Goal: Task Accomplishment & Management: Manage account settings

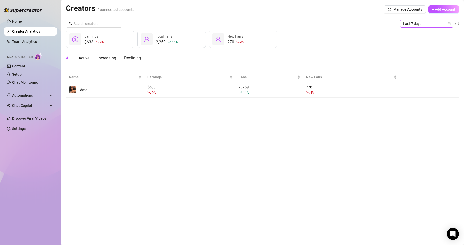
click at [446, 26] on span "Last 7 days" at bounding box center [427, 24] width 47 height 8
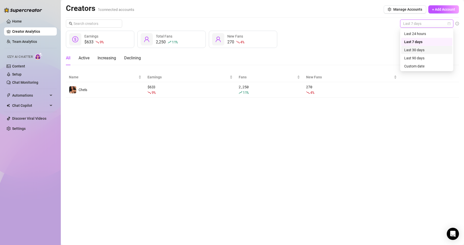
click at [448, 48] on div "Last 30 days" at bounding box center [427, 50] width 45 height 6
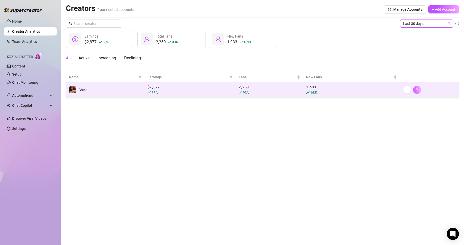
click at [418, 90] on icon "right" at bounding box center [418, 90] width 4 height 4
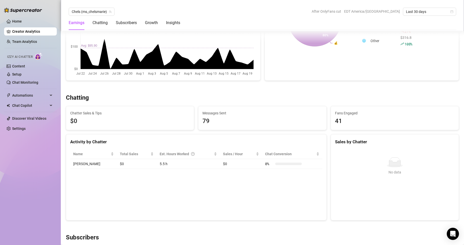
scroll to position [114, 0]
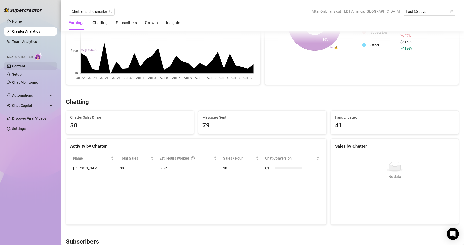
click at [25, 68] on link "Content" at bounding box center [18, 66] width 13 height 4
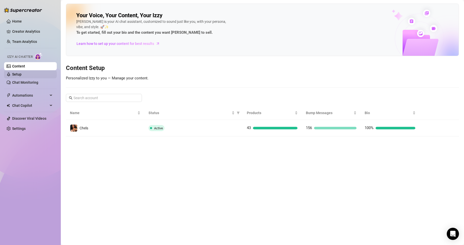
click at [22, 76] on link "Setup" at bounding box center [16, 74] width 9 height 4
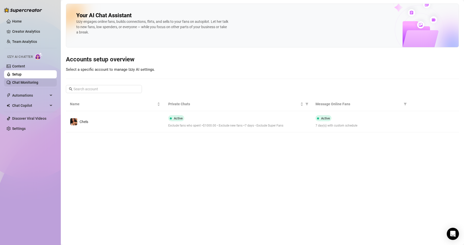
click at [38, 83] on link "Chat Monitoring" at bounding box center [25, 82] width 26 height 4
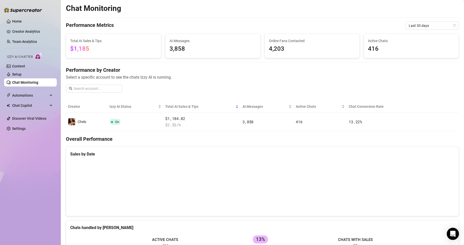
click at [439, 20] on div "Chat Monitoring Performance Metrics Last 30 days Total AI Sales & Tips $1,185 A…" at bounding box center [262, 212] width 393 height 416
click at [439, 24] on span "Last 30 days" at bounding box center [432, 26] width 47 height 8
click at [438, 45] on div "Last 7 days" at bounding box center [428, 44] width 45 height 6
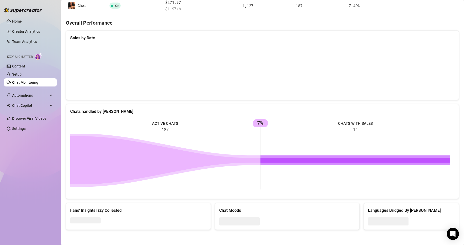
scroll to position [15, 0]
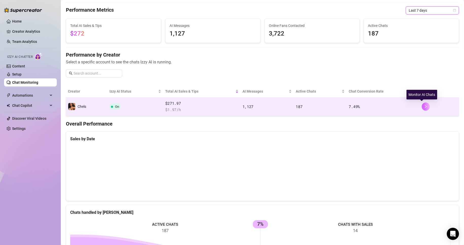
click at [424, 106] on icon "right" at bounding box center [426, 107] width 4 height 4
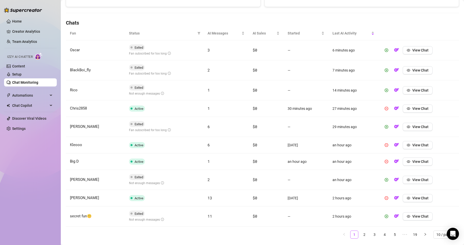
scroll to position [163, 0]
click at [419, 50] on span "View Chat" at bounding box center [421, 50] width 16 height 4
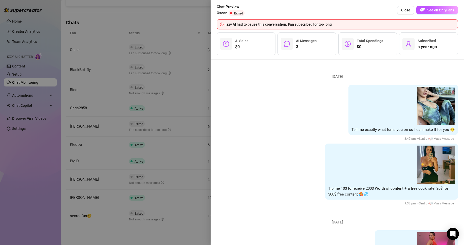
click at [256, 172] on div "Tip me 10$ to receive 200$ Worth of content + a free cock rate! 20$ for 300$ fr…" at bounding box center [337, 175] width 241 height 63
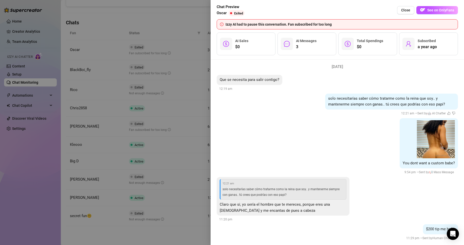
scroll to position [589, 0]
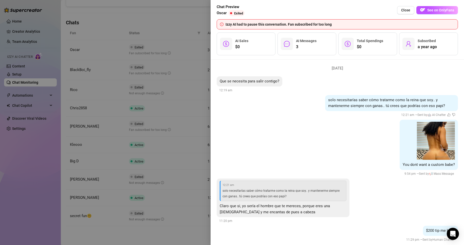
click at [164, 22] on div at bounding box center [232, 122] width 464 height 245
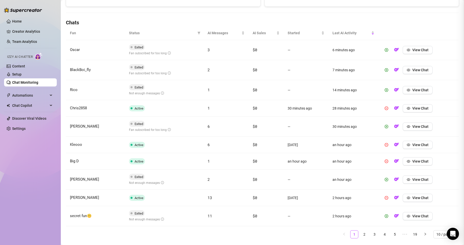
scroll to position [0, 0]
click at [413, 67] on button "View Chat" at bounding box center [418, 70] width 30 height 8
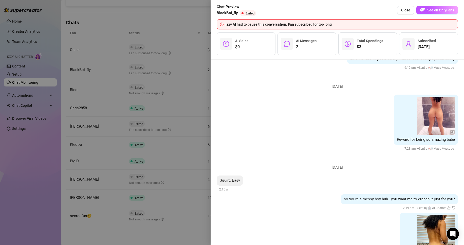
scroll to position [567, 0]
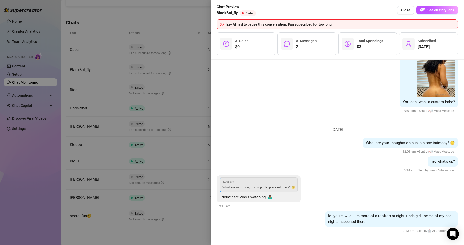
click at [190, 222] on div at bounding box center [232, 122] width 464 height 245
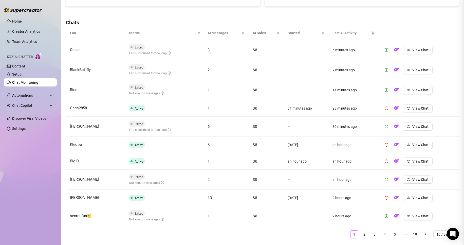
scroll to position [0, 0]
click at [408, 89] on button "View Chat" at bounding box center [418, 90] width 30 height 8
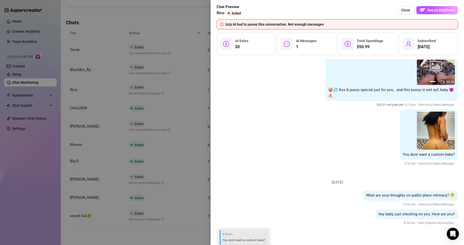
scroll to position [1074, 0]
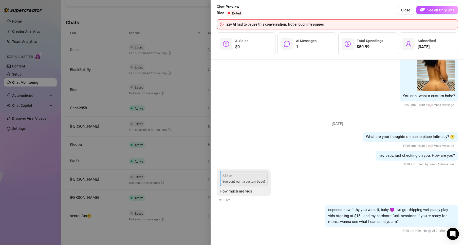
click at [169, 228] on div at bounding box center [232, 122] width 464 height 245
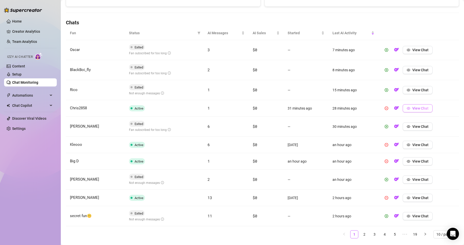
click at [414, 107] on span "View Chat" at bounding box center [421, 108] width 16 height 4
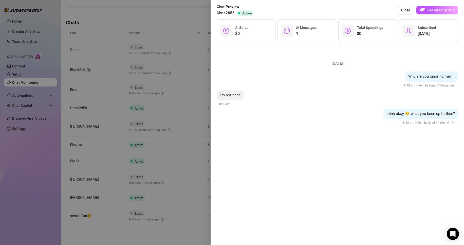
click at [169, 220] on div at bounding box center [232, 122] width 464 height 245
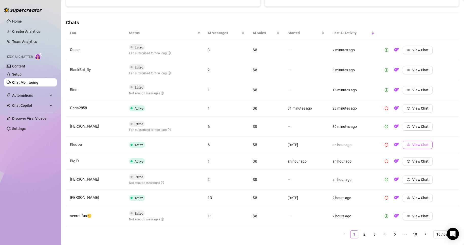
click at [419, 145] on span "View Chat" at bounding box center [421, 145] width 16 height 4
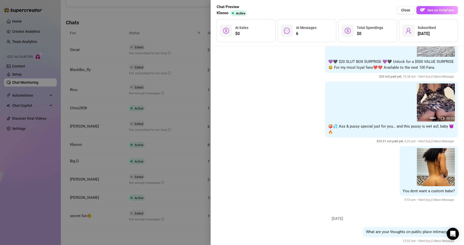
scroll to position [1259, 0]
click at [156, 230] on div at bounding box center [232, 122] width 464 height 245
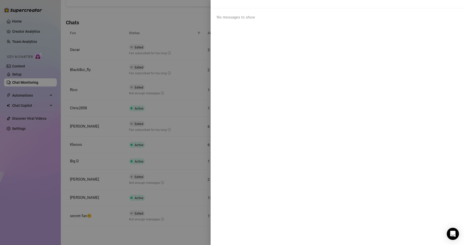
scroll to position [0, 0]
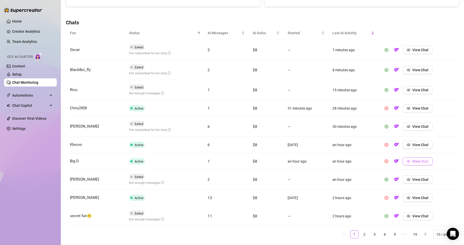
click at [422, 162] on span "View Chat" at bounding box center [421, 161] width 16 height 4
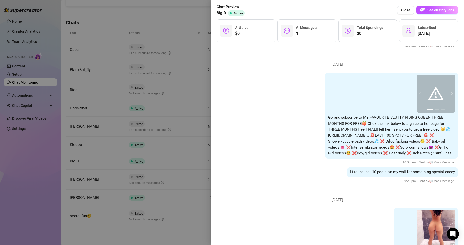
scroll to position [504, 0]
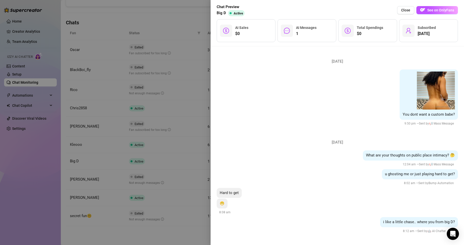
click at [175, 236] on div at bounding box center [232, 122] width 464 height 245
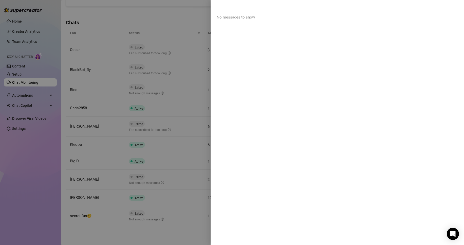
scroll to position [0, 0]
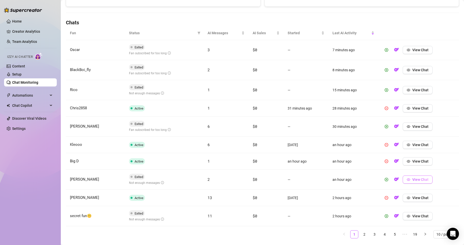
click at [410, 182] on button "View Chat" at bounding box center [418, 180] width 30 height 8
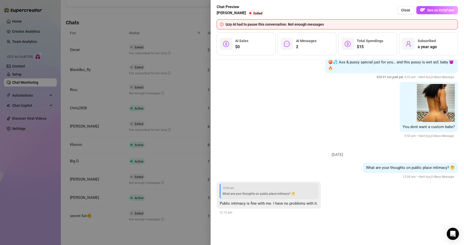
scroll to position [480, 0]
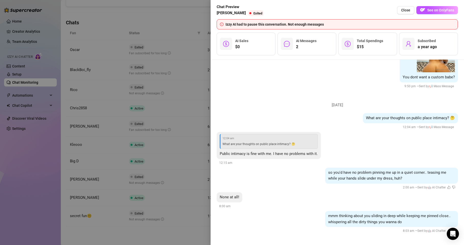
click at [198, 238] on div at bounding box center [232, 122] width 464 height 245
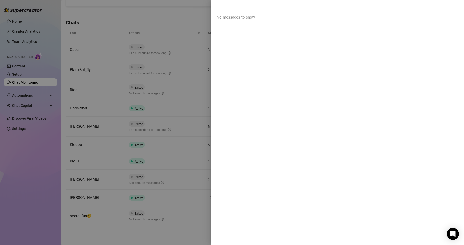
scroll to position [0, 0]
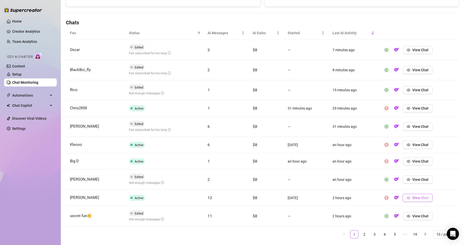
click at [412, 200] on button "View Chat" at bounding box center [418, 198] width 30 height 8
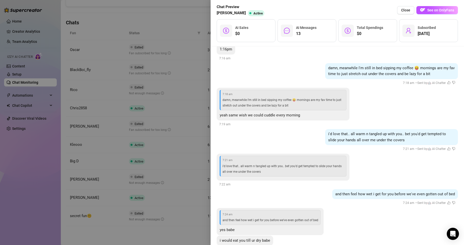
scroll to position [875, 0]
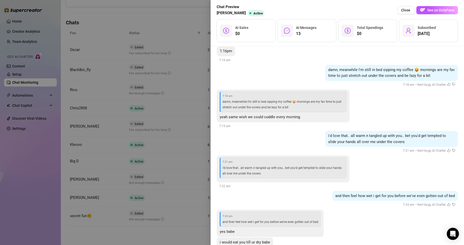
click at [153, 241] on div at bounding box center [232, 122] width 464 height 245
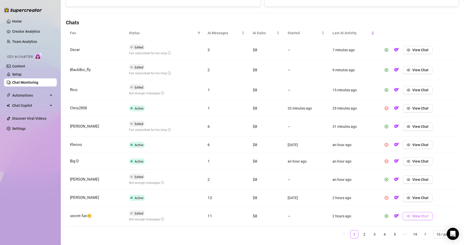
click at [413, 218] on span "View Chat" at bounding box center [421, 216] width 16 height 4
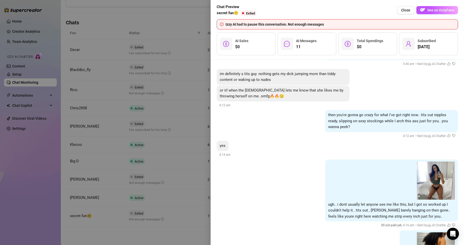
scroll to position [898, 0]
click at [189, 226] on div at bounding box center [232, 122] width 464 height 245
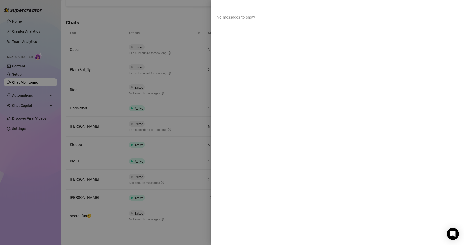
scroll to position [0, 0]
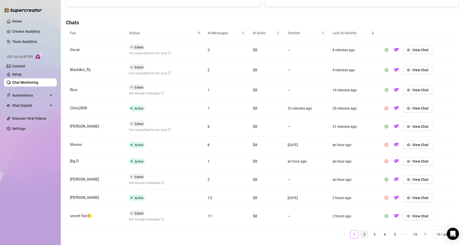
click at [361, 235] on link "2" at bounding box center [365, 235] width 8 height 8
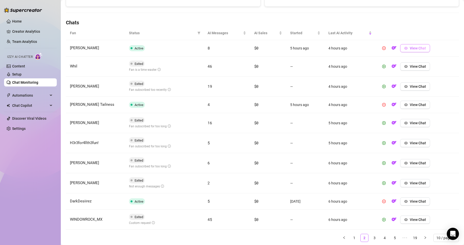
click at [419, 46] on button "View Chat" at bounding box center [416, 48] width 30 height 8
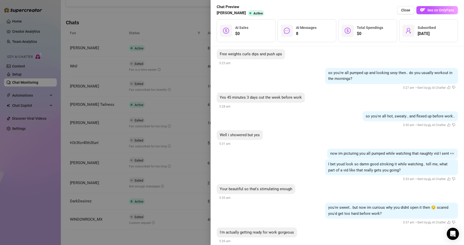
scroll to position [1261, 0]
click at [297, 145] on div "Well i showered but yes 5:31 am" at bounding box center [337, 138] width 241 height 17
click at [191, 229] on div at bounding box center [232, 122] width 464 height 245
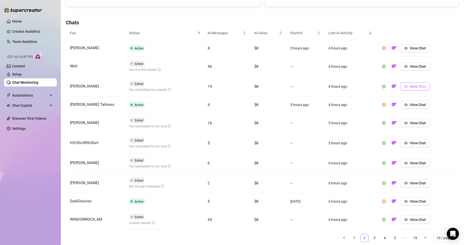
click at [415, 86] on span "View Chat" at bounding box center [418, 86] width 16 height 4
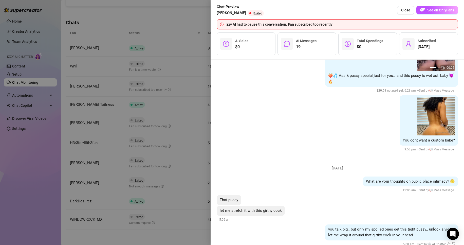
scroll to position [2132, 0]
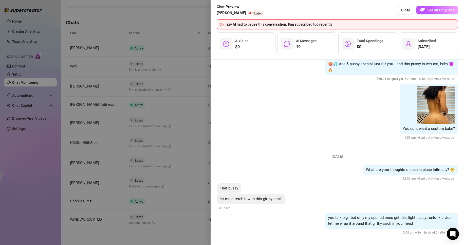
click at [192, 236] on div at bounding box center [232, 122] width 464 height 245
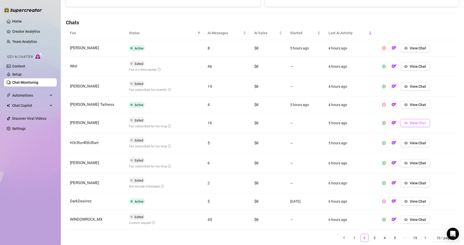
click at [425, 123] on button "View Chat" at bounding box center [416, 123] width 30 height 8
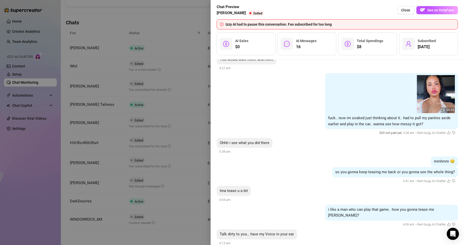
scroll to position [1000, 0]
click at [180, 235] on div at bounding box center [232, 122] width 464 height 245
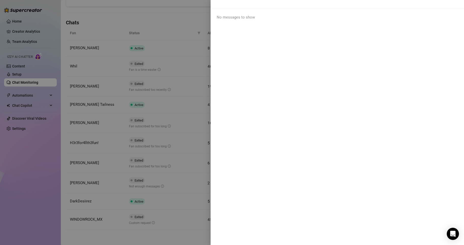
scroll to position [0, 0]
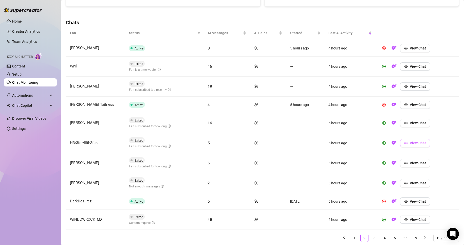
click at [410, 144] on span "View Chat" at bounding box center [418, 143] width 16 height 4
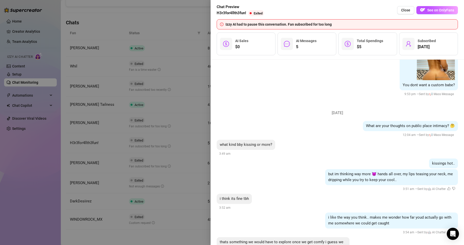
scroll to position [472, 0]
click at [152, 237] on div at bounding box center [232, 122] width 464 height 245
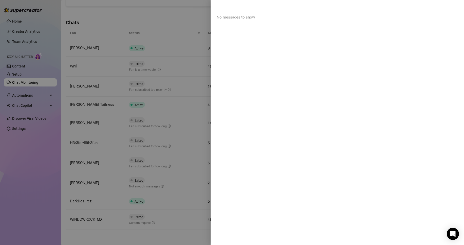
scroll to position [0, 0]
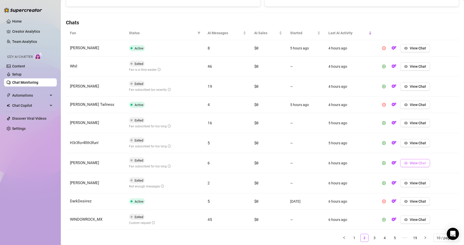
click at [405, 163] on icon "eye" at bounding box center [407, 163] width 4 height 4
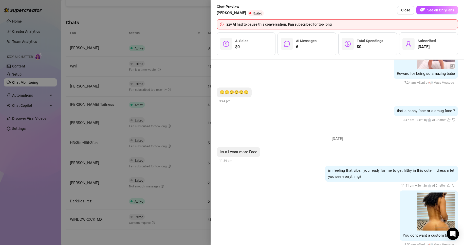
scroll to position [552, 0]
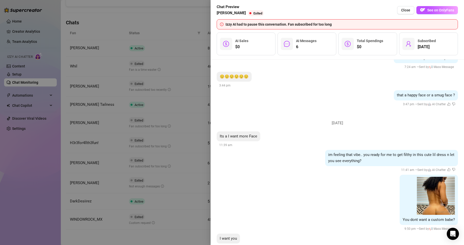
click at [165, 239] on div at bounding box center [232, 122] width 464 height 245
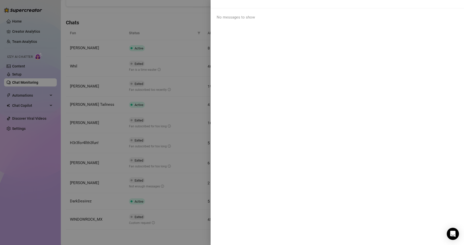
scroll to position [0, 0]
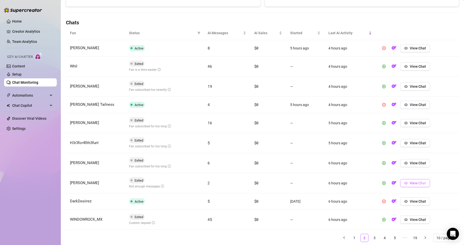
click at [411, 182] on span "View Chat" at bounding box center [418, 183] width 16 height 4
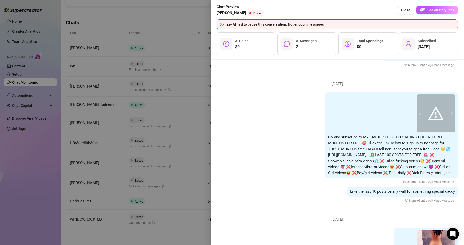
scroll to position [222, 0]
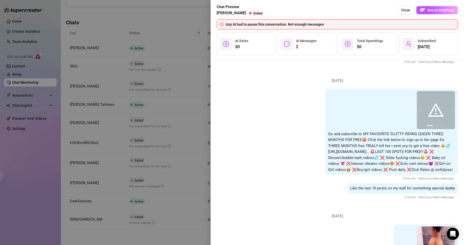
click at [376, 54] on div "$0 Total Spendings" at bounding box center [368, 43] width 59 height 23
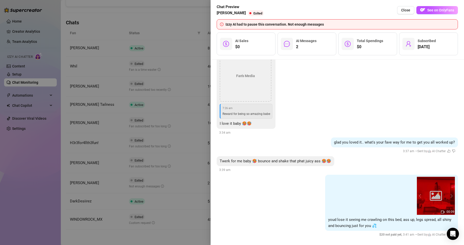
scroll to position [602, 0]
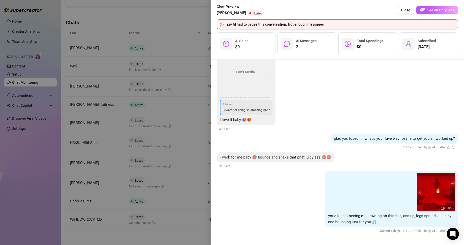
click at [168, 240] on div at bounding box center [232, 122] width 464 height 245
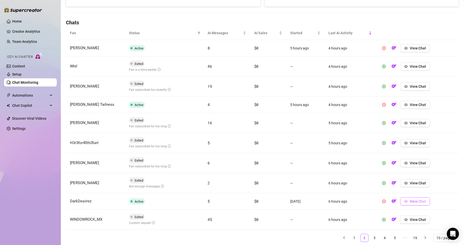
click at [413, 203] on span "View Chat" at bounding box center [418, 201] width 16 height 4
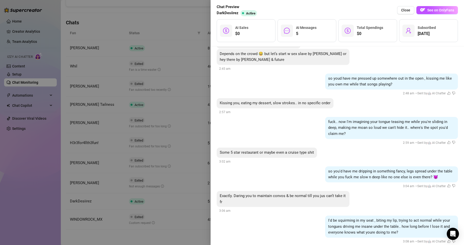
scroll to position [584, 0]
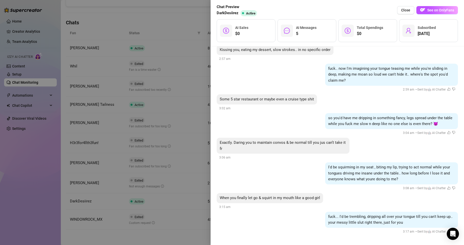
click at [169, 238] on div at bounding box center [232, 122] width 464 height 245
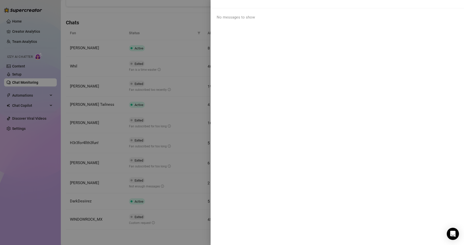
scroll to position [0, 0]
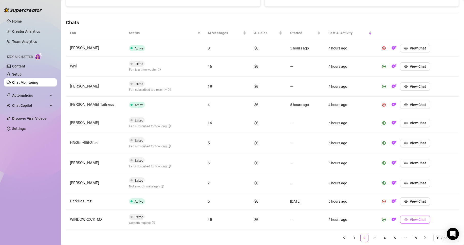
click at [413, 219] on span "View Chat" at bounding box center [418, 220] width 16 height 4
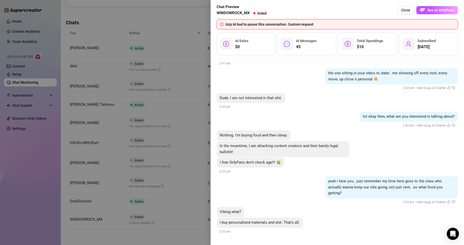
scroll to position [3353, 0]
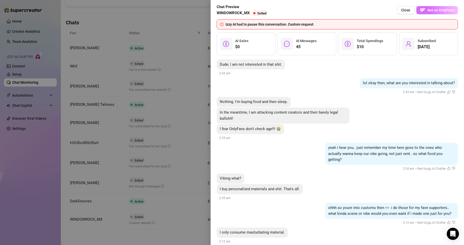
click at [436, 8] on span "See on OnlyFans" at bounding box center [441, 10] width 27 height 4
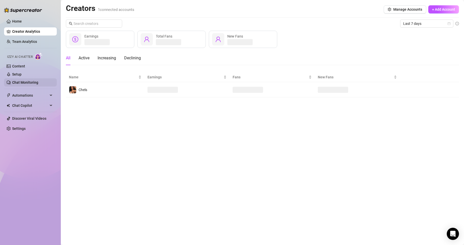
click at [32, 81] on link "Chat Monitoring" at bounding box center [25, 82] width 26 height 4
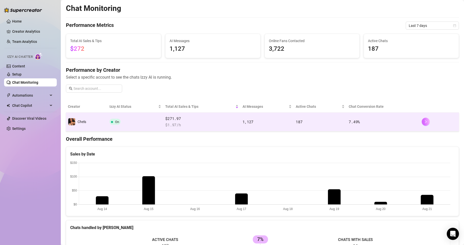
click at [422, 121] on button "button" at bounding box center [426, 122] width 8 height 8
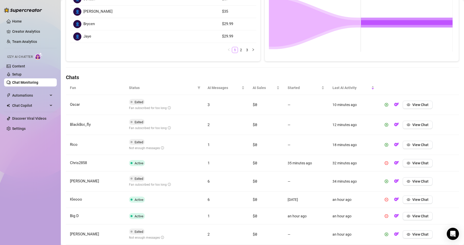
scroll to position [176, 0]
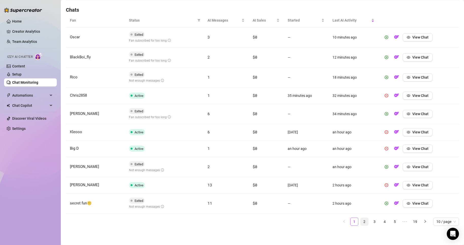
click at [361, 222] on link "2" at bounding box center [365, 222] width 8 height 8
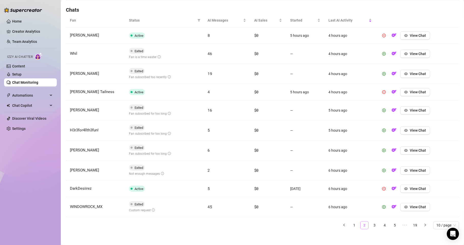
scroll to position [179, 0]
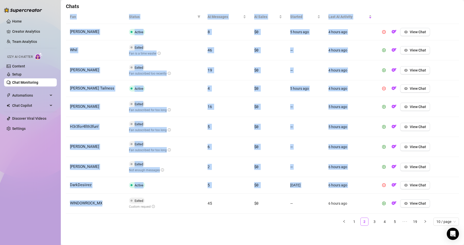
drag, startPoint x: 103, startPoint y: 202, endPoint x: 64, endPoint y: 197, distance: 39.4
click at [64, 197] on main "Chat Monitoring Chat Monitoring for Chels Chels (ms_chelsmarie) Performance Met…" at bounding box center [263, 33] width 404 height 424
click at [73, 212] on td "WINDOWROCK_MX" at bounding box center [95, 204] width 59 height 20
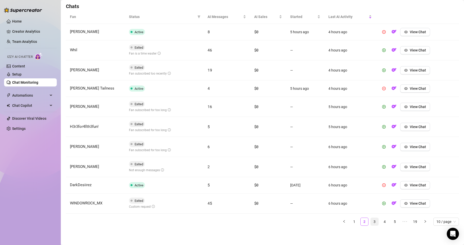
click at [371, 222] on link "3" at bounding box center [375, 222] width 8 height 8
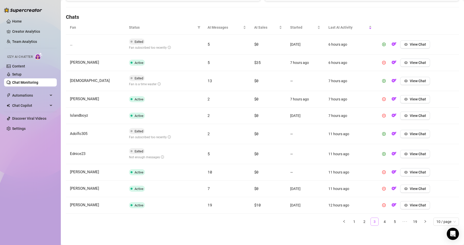
scroll to position [168, 0]
click at [422, 45] on span "View Chat" at bounding box center [418, 44] width 16 height 4
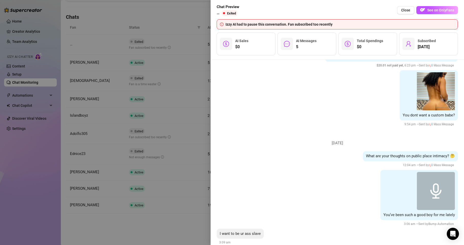
scroll to position [1405, 0]
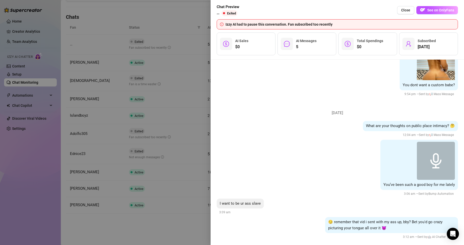
click at [192, 225] on div at bounding box center [232, 122] width 464 height 245
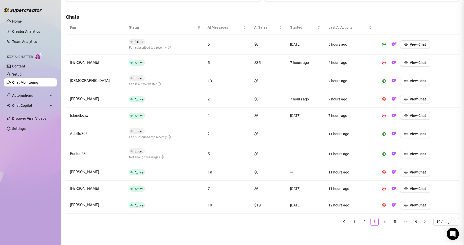
scroll to position [0, 0]
click at [414, 62] on span "View Chat" at bounding box center [418, 63] width 16 height 4
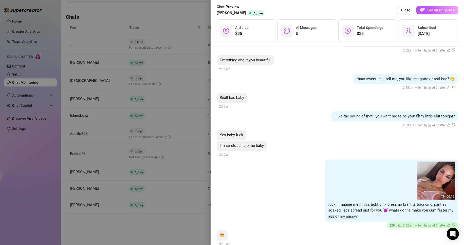
scroll to position [717, 0]
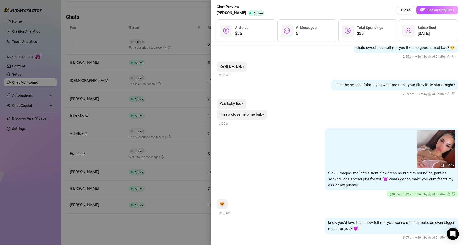
click at [139, 238] on div at bounding box center [232, 122] width 464 height 245
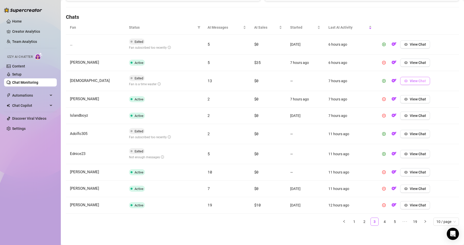
click at [410, 81] on span "View Chat" at bounding box center [418, 81] width 16 height 4
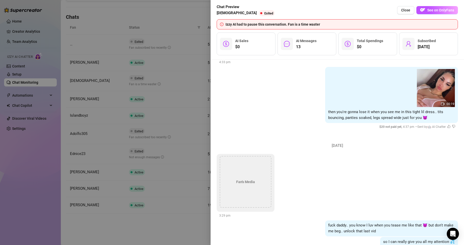
scroll to position [906, 0]
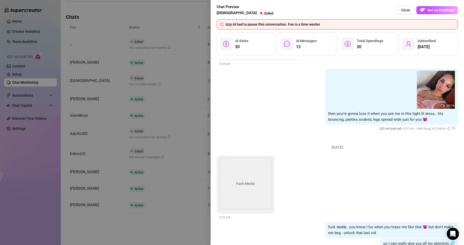
click at [186, 233] on div at bounding box center [232, 122] width 464 height 245
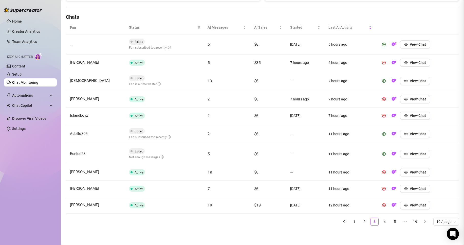
scroll to position [0, 0]
click at [424, 79] on button "View Chat" at bounding box center [416, 81] width 30 height 8
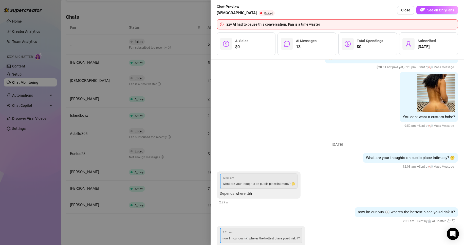
scroll to position [1470, 0]
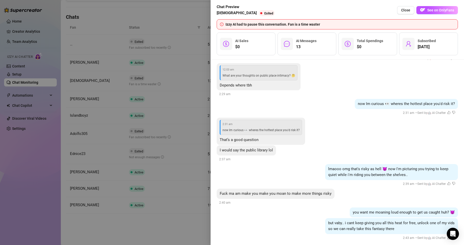
click at [146, 244] on div at bounding box center [232, 122] width 464 height 245
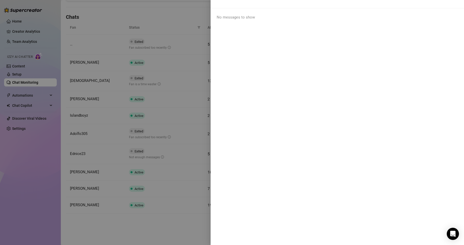
scroll to position [0, 0]
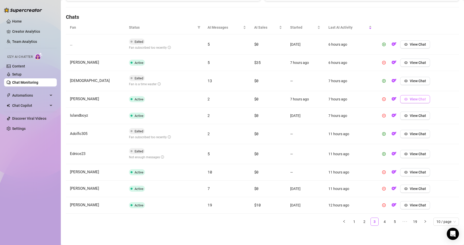
click at [420, 99] on span "View Chat" at bounding box center [418, 99] width 16 height 4
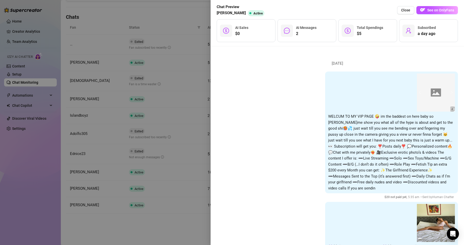
click at [180, 238] on div at bounding box center [232, 122] width 464 height 245
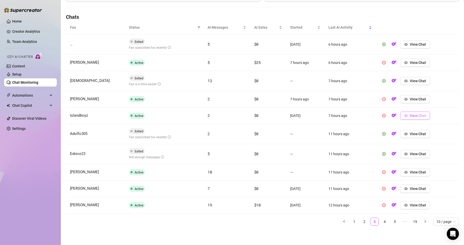
click at [411, 119] on button "View Chat" at bounding box center [416, 116] width 30 height 8
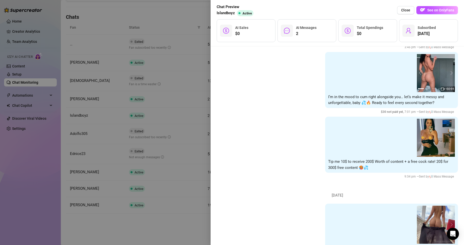
scroll to position [124, 0]
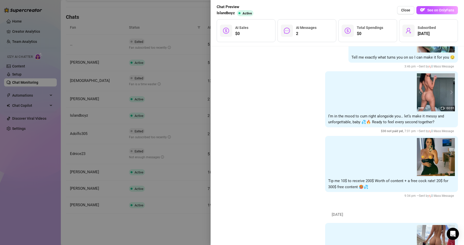
click at [164, 233] on div at bounding box center [232, 122] width 464 height 245
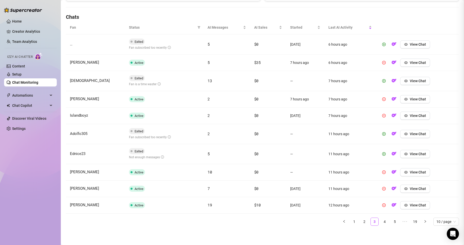
scroll to position [0, 0]
click at [419, 132] on span "View Chat" at bounding box center [418, 134] width 16 height 4
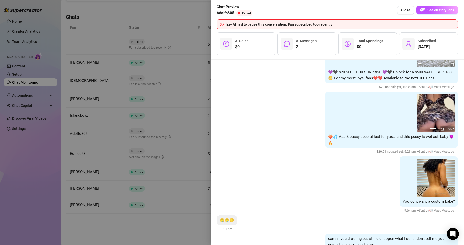
scroll to position [1053, 0]
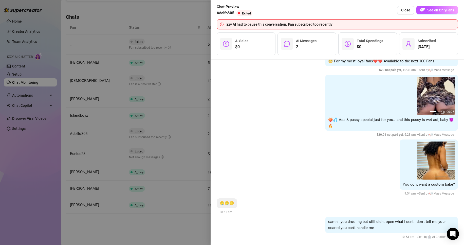
click at [196, 231] on div at bounding box center [232, 122] width 464 height 245
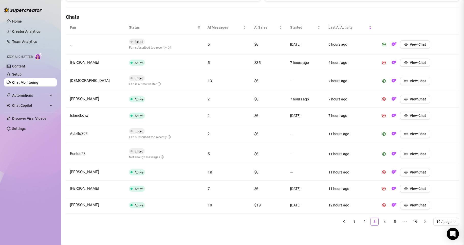
scroll to position [0, 0]
click at [407, 153] on button "View Chat" at bounding box center [416, 154] width 30 height 8
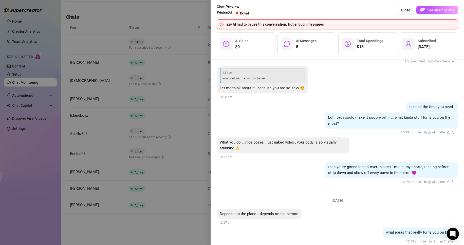
scroll to position [654, 0]
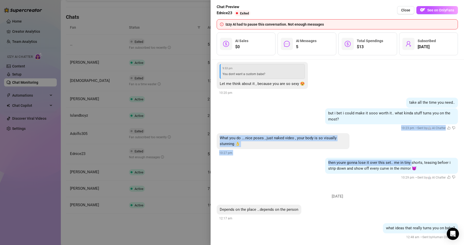
drag, startPoint x: 407, startPoint y: 153, endPoint x: 386, endPoint y: 125, distance: 34.2
click at [386, 125] on li "Wednesday, August 20 7:23 am Reward for being so amazing babe You are so amazin…" at bounding box center [337, 52] width 241 height 267
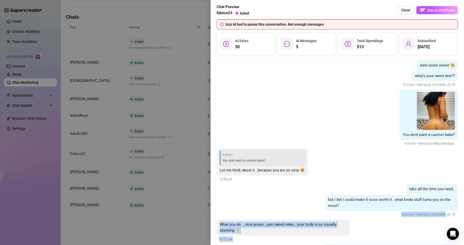
scroll to position [565, 0]
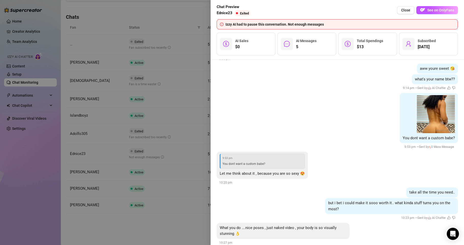
drag, startPoint x: 386, startPoint y: 125, endPoint x: 324, endPoint y: 126, distance: 61.6
click at [324, 126] on div "You dont want a custom babe? 9:53 pm — Sent by 📢 Mass Message" at bounding box center [337, 121] width 241 height 57
click at [168, 238] on div at bounding box center [232, 122] width 464 height 245
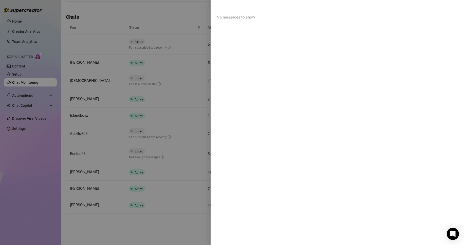
scroll to position [0, 0]
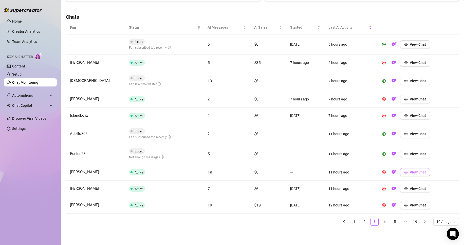
click at [411, 173] on span "View Chat" at bounding box center [418, 172] width 16 height 4
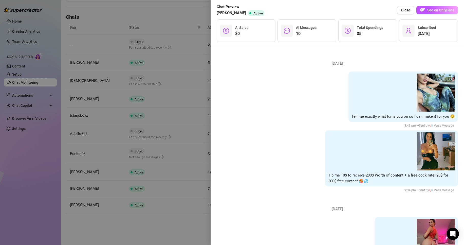
click at [189, 230] on div at bounding box center [232, 122] width 464 height 245
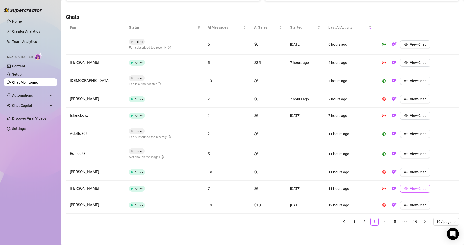
click at [420, 190] on span "View Chat" at bounding box center [418, 189] width 16 height 4
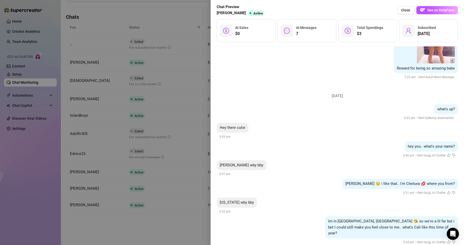
scroll to position [474, 0]
click at [146, 245] on div at bounding box center [232, 122] width 464 height 245
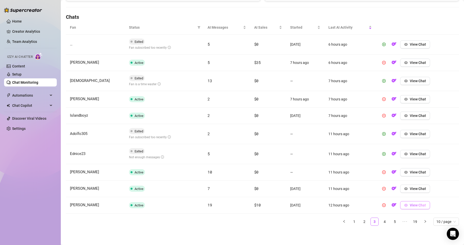
click at [412, 208] on button "View Chat" at bounding box center [416, 205] width 30 height 8
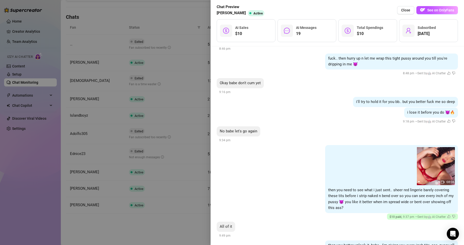
scroll to position [1852, 0]
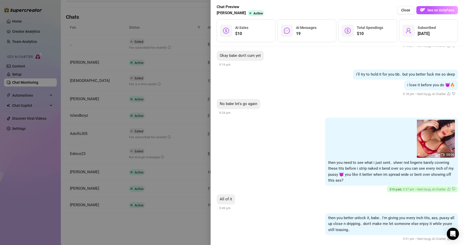
click at [166, 232] on div at bounding box center [232, 122] width 464 height 245
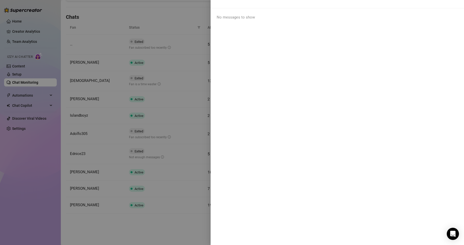
scroll to position [0, 0]
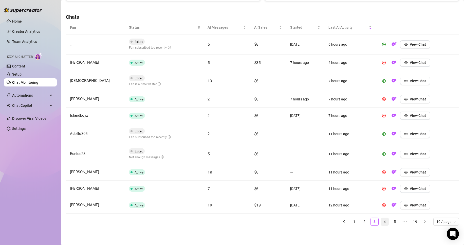
click at [381, 222] on link "4" at bounding box center [385, 222] width 8 height 8
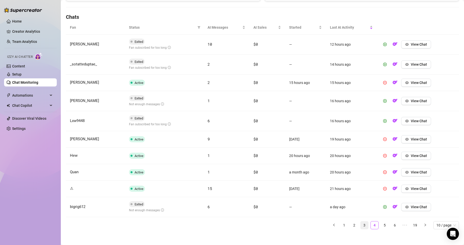
click at [362, 227] on link "3" at bounding box center [365, 225] width 8 height 8
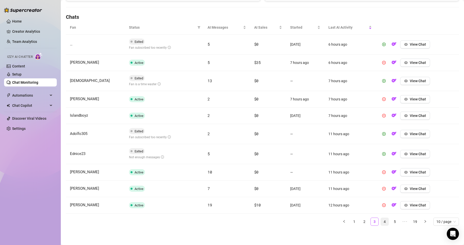
click at [382, 223] on link "4" at bounding box center [385, 222] width 8 height 8
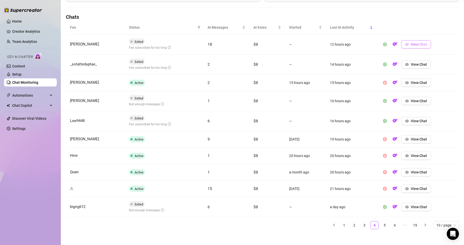
click at [421, 44] on span "View Chat" at bounding box center [419, 44] width 16 height 4
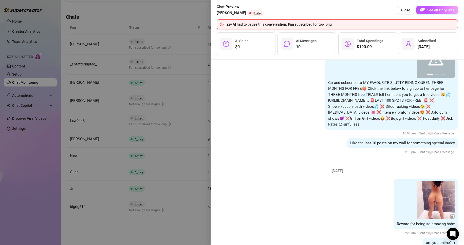
scroll to position [533, 0]
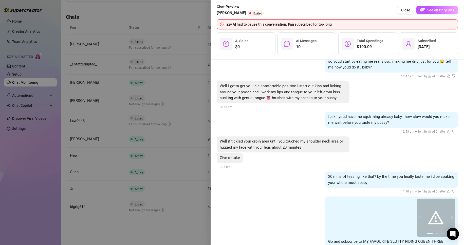
click at [89, 236] on div at bounding box center [232, 122] width 464 height 245
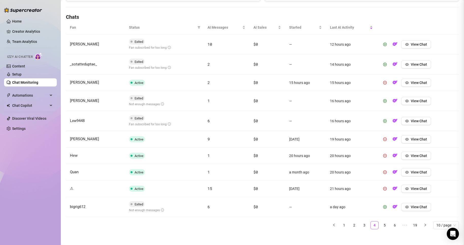
scroll to position [0, 0]
click at [417, 64] on span "View Chat" at bounding box center [419, 64] width 16 height 4
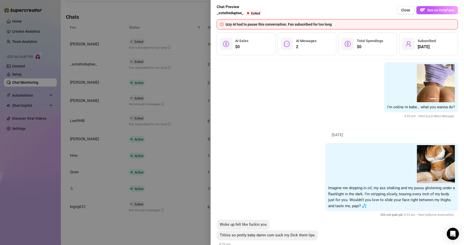
scroll to position [226, 0]
click at [188, 233] on div at bounding box center [232, 122] width 464 height 245
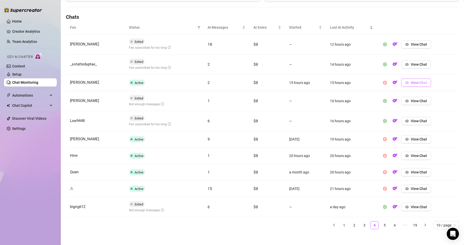
click at [414, 80] on button "View Chat" at bounding box center [417, 83] width 30 height 8
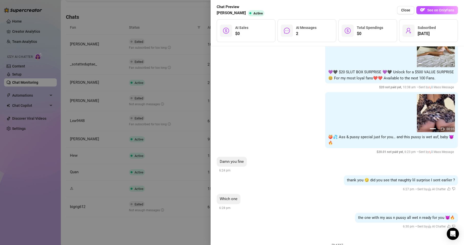
scroll to position [1047, 0]
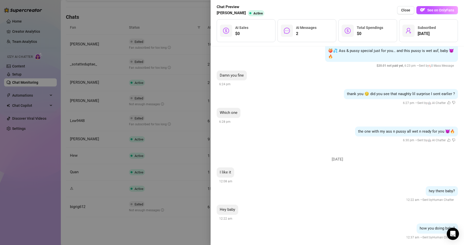
click at [184, 233] on div at bounding box center [232, 122] width 464 height 245
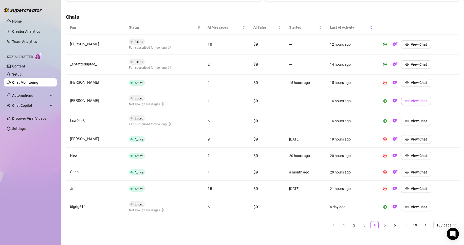
click at [420, 102] on span "View Chat" at bounding box center [419, 101] width 16 height 4
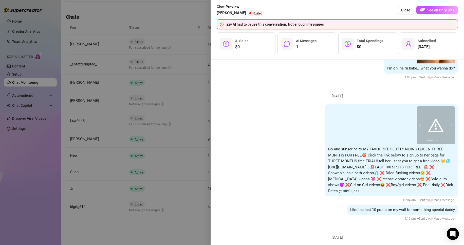
scroll to position [407, 0]
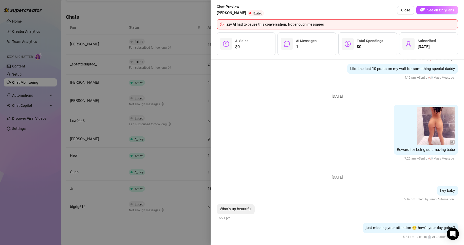
click at [181, 236] on div at bounding box center [232, 122] width 464 height 245
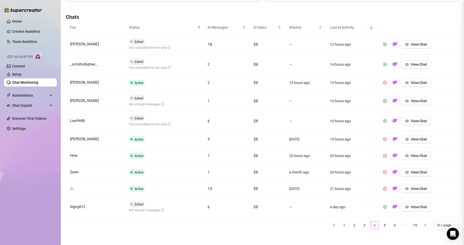
scroll to position [0, 0]
click at [411, 119] on span "View Chat" at bounding box center [419, 121] width 16 height 4
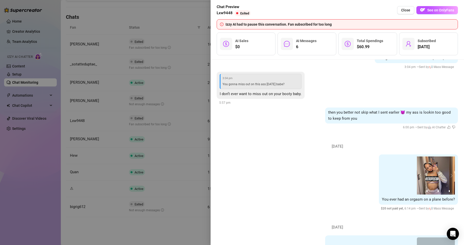
scroll to position [726, 0]
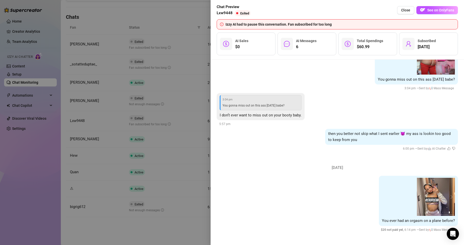
click at [165, 230] on div at bounding box center [232, 122] width 464 height 245
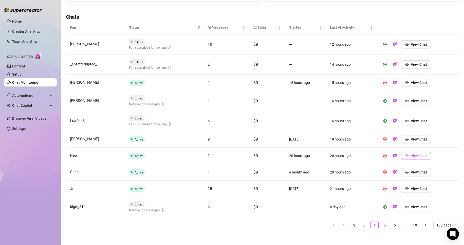
click at [418, 155] on span "View Chat" at bounding box center [419, 156] width 16 height 4
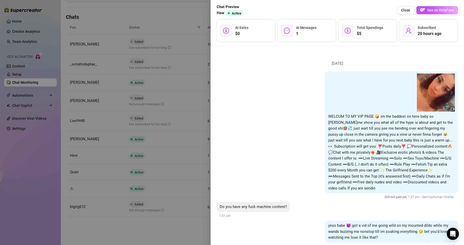
scroll to position [9, 0]
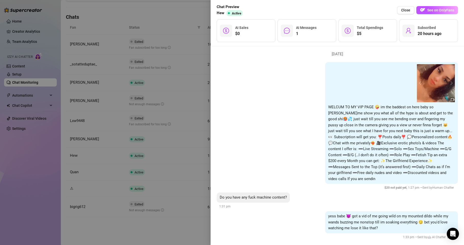
click at [166, 237] on div at bounding box center [232, 122] width 464 height 245
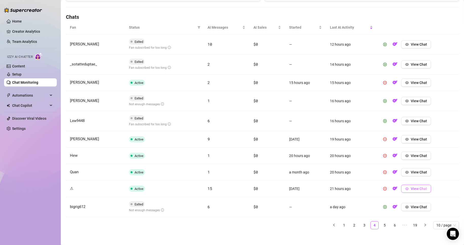
click at [421, 189] on span "View Chat" at bounding box center [419, 189] width 16 height 4
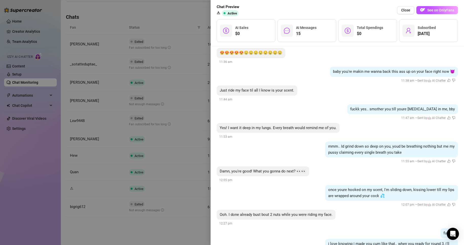
scroll to position [795, 0]
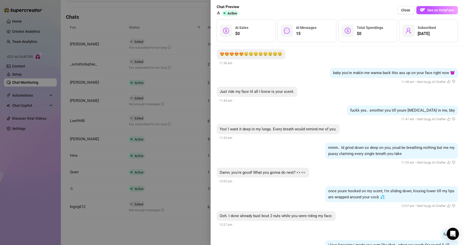
click at [198, 233] on div at bounding box center [232, 122] width 464 height 245
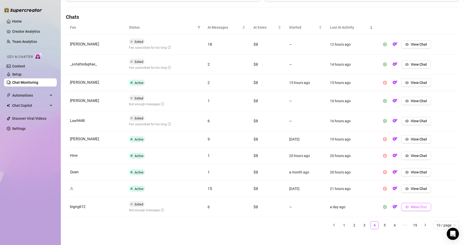
click at [411, 205] on span "View Chat" at bounding box center [419, 207] width 16 height 4
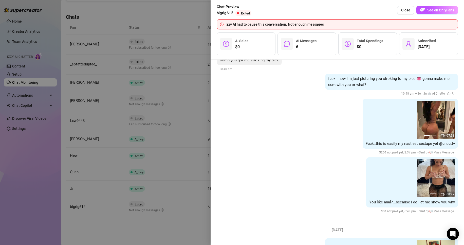
scroll to position [873, 0]
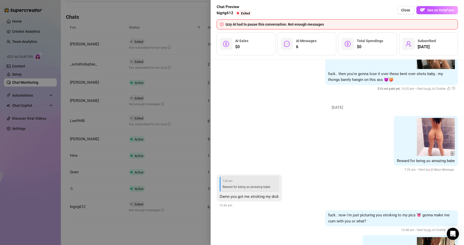
click at [185, 239] on div at bounding box center [232, 122] width 464 height 245
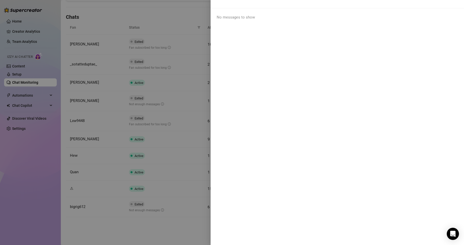
scroll to position [0, 0]
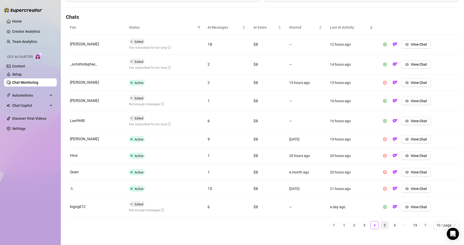
click at [381, 226] on link "5" at bounding box center [385, 225] width 8 height 8
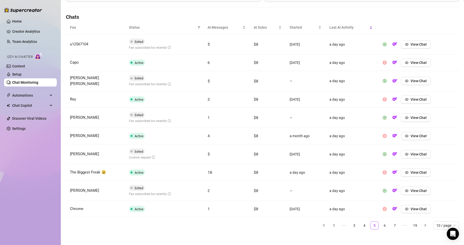
click at [27, 87] on ul "Home Creator Analytics Team Analytics Izzy AI Chatter Content Setup Chat Monito…" at bounding box center [30, 74] width 53 height 119
click at [20, 75] on link "Setup" at bounding box center [16, 74] width 9 height 4
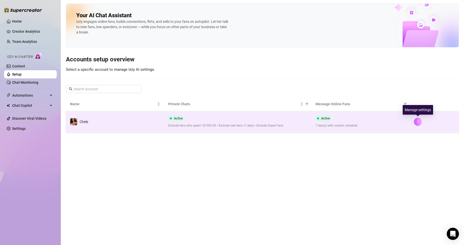
click at [418, 123] on icon "right" at bounding box center [418, 121] width 2 height 3
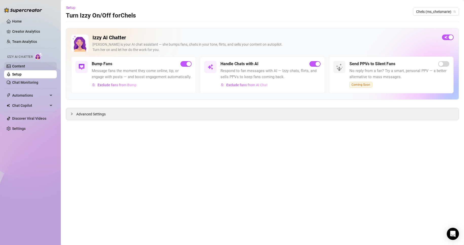
click at [17, 67] on link "Content" at bounding box center [18, 66] width 13 height 4
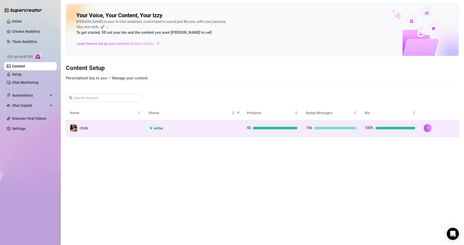
click at [324, 130] on div "156" at bounding box center [331, 128] width 51 height 6
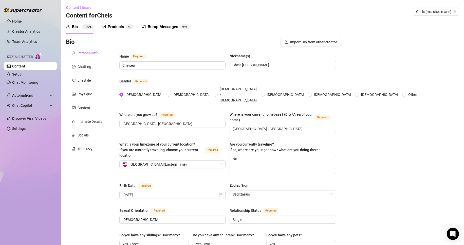
click at [151, 28] on div "Bump Messages" at bounding box center [163, 27] width 30 height 6
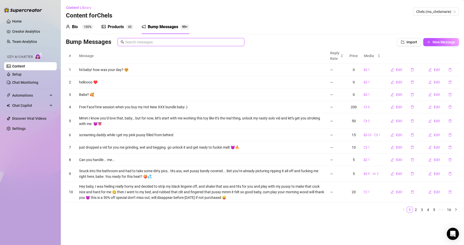
click at [153, 42] on input "text" at bounding box center [183, 42] width 116 height 6
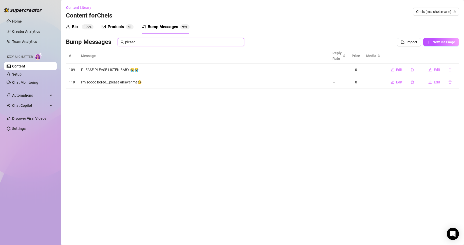
type input "please"
click at [452, 69] on button "button" at bounding box center [451, 70] width 12 height 8
click at [459, 58] on span "Yes" at bounding box center [456, 57] width 6 height 4
